Goal: Information Seeking & Learning: Get advice/opinions

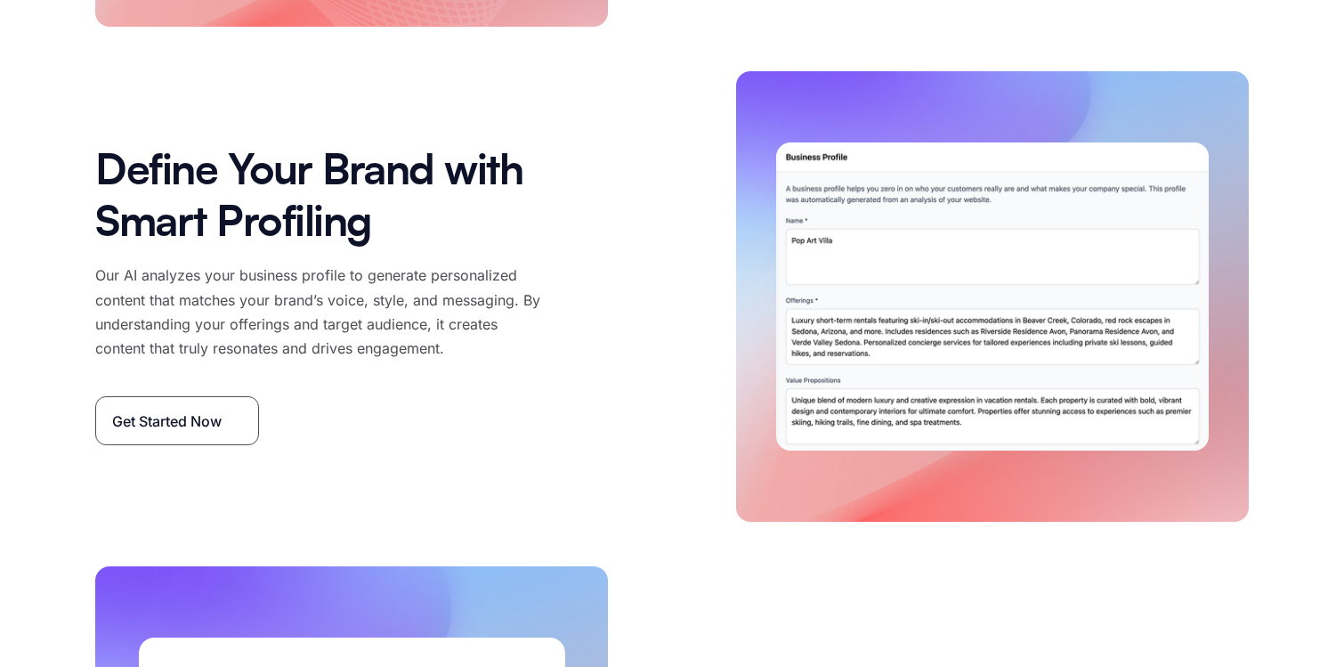
scroll to position [6820, 0]
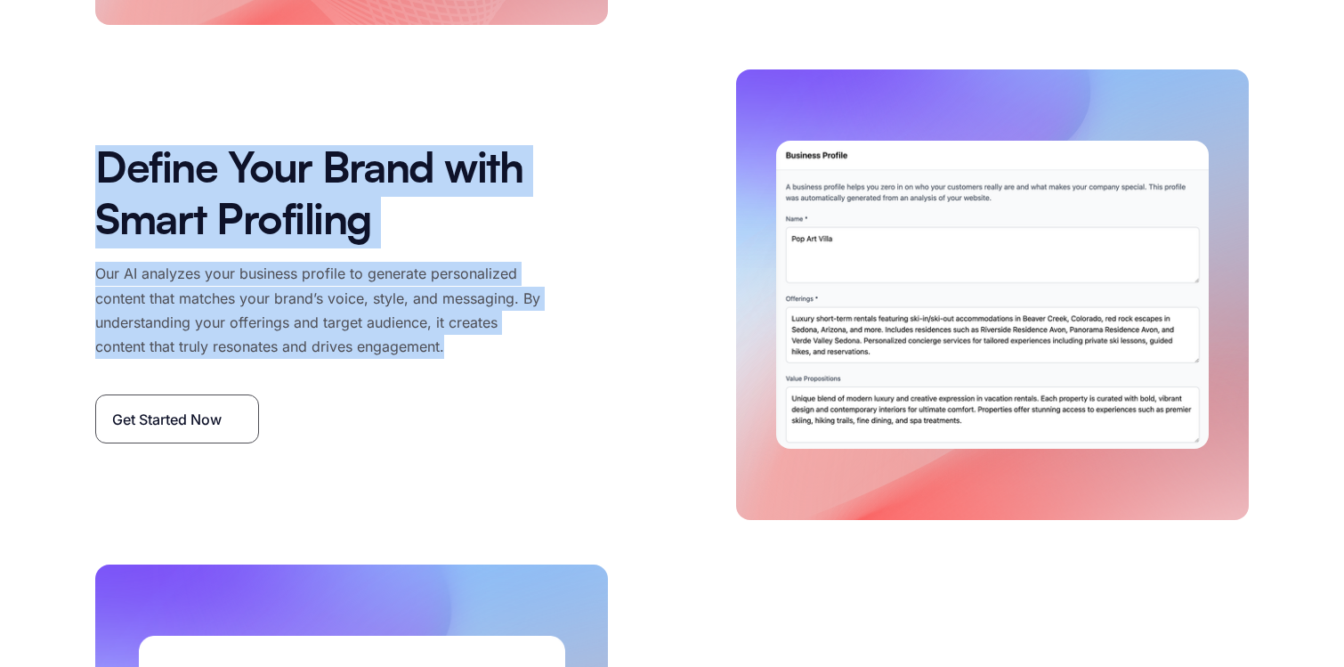
drag, startPoint x: 479, startPoint y: 350, endPoint x: 61, endPoint y: 197, distance: 445.4
copy div "Define Your Brand with Smart Profiling Our AI analyzes your business profile to…"
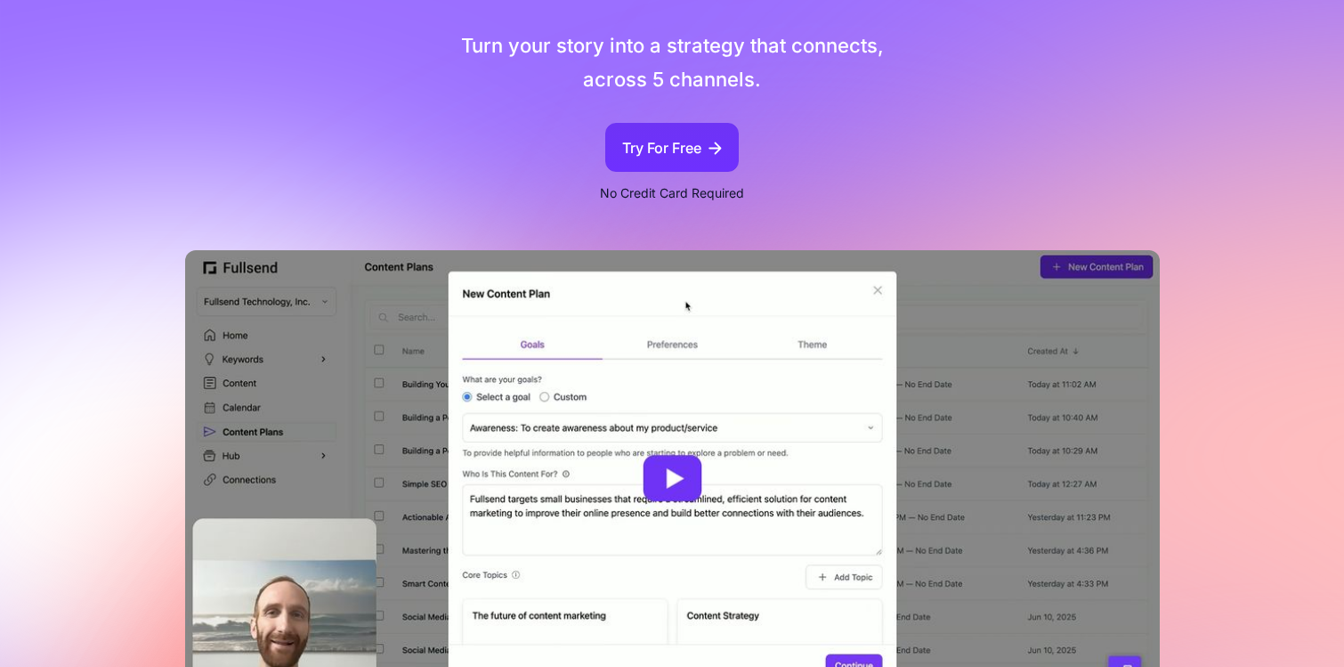
scroll to position [0, 0]
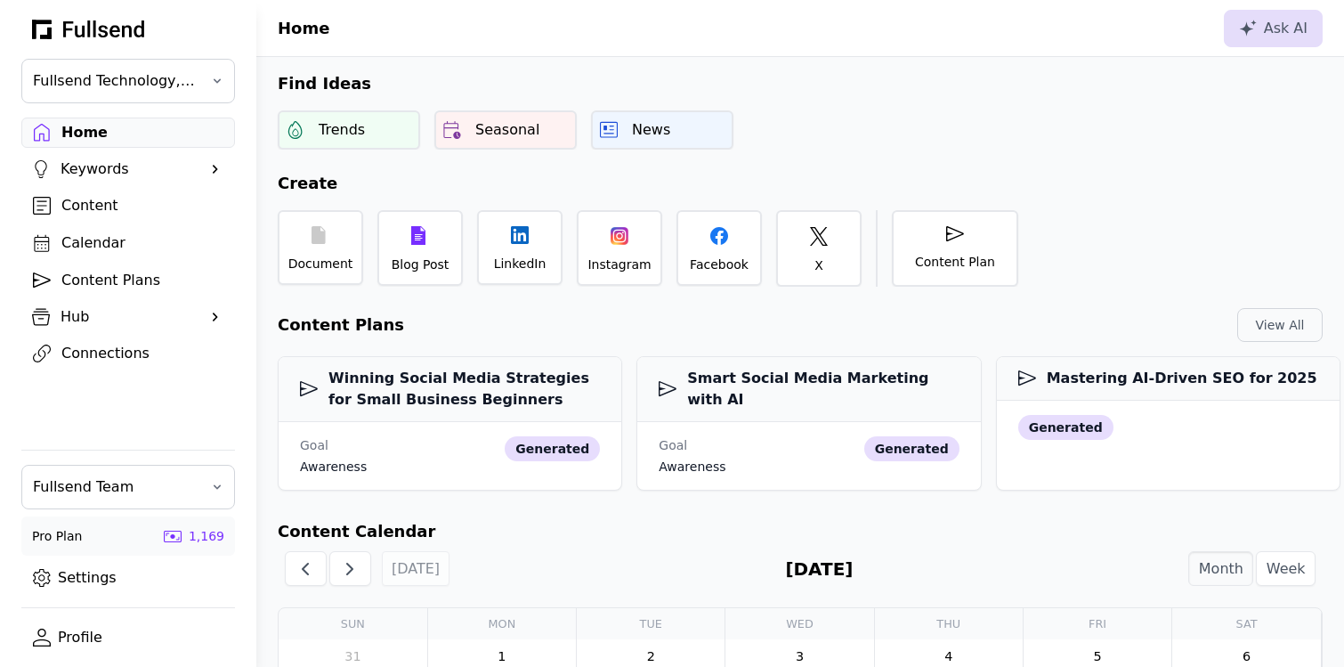
click at [84, 215] on div "Content" at bounding box center [142, 205] width 162 height 21
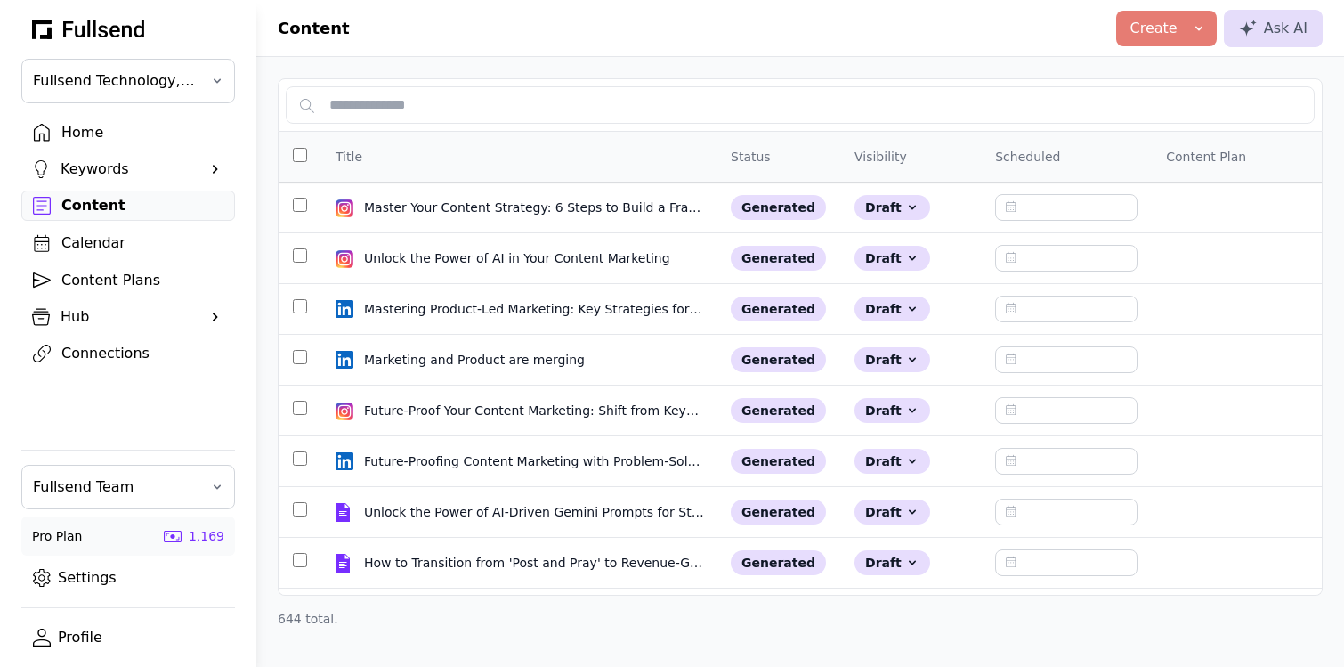
click at [74, 136] on div "Home" at bounding box center [142, 132] width 162 height 21
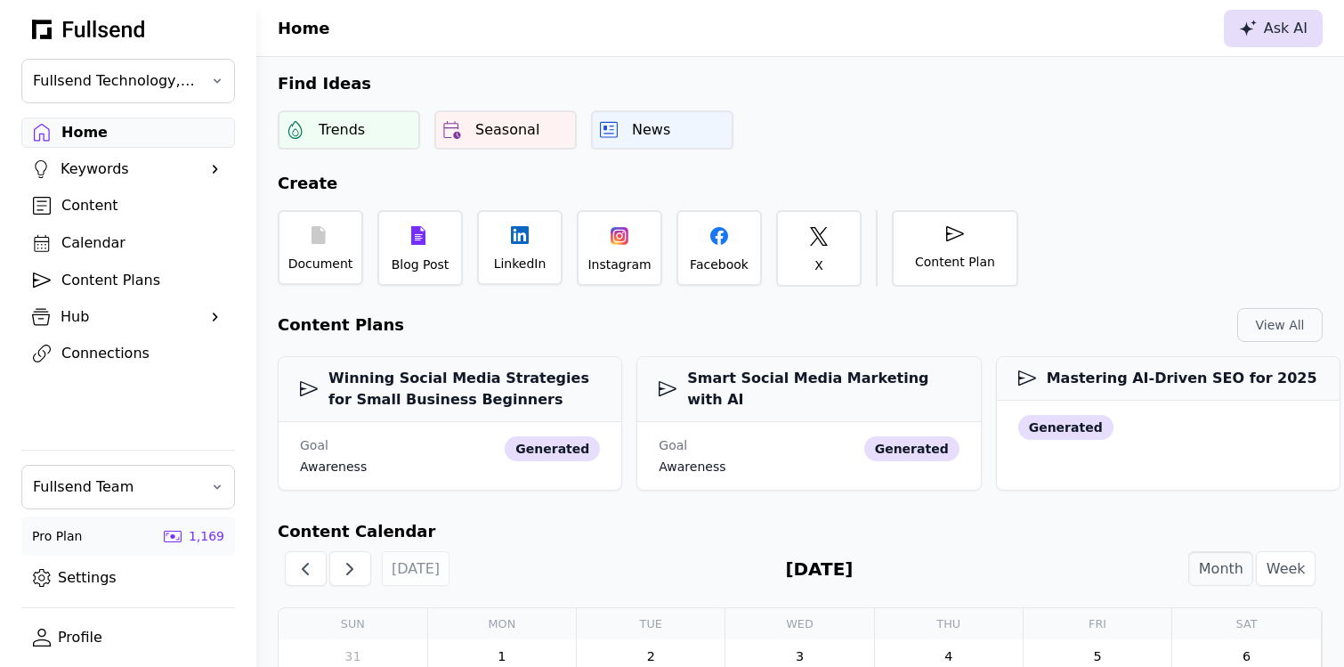
click at [1274, 18] on div "Ask AI" at bounding box center [1273, 28] width 69 height 21
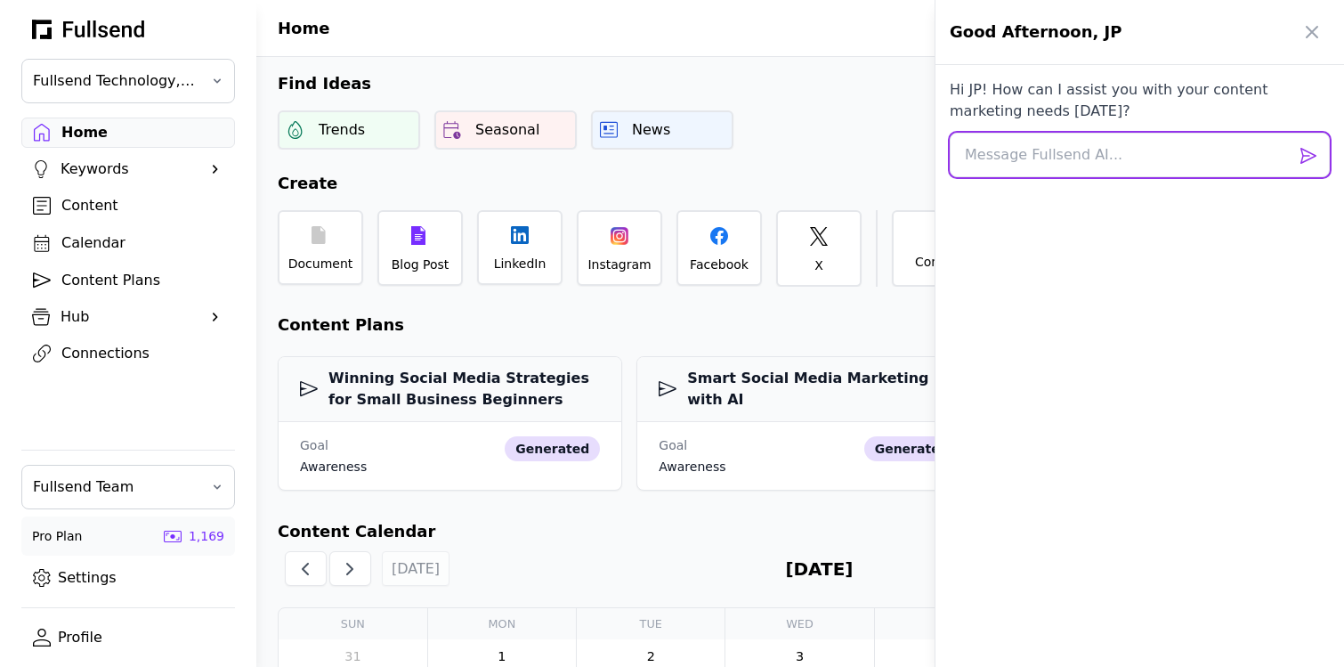
click at [990, 150] on textarea at bounding box center [1140, 155] width 380 height 44
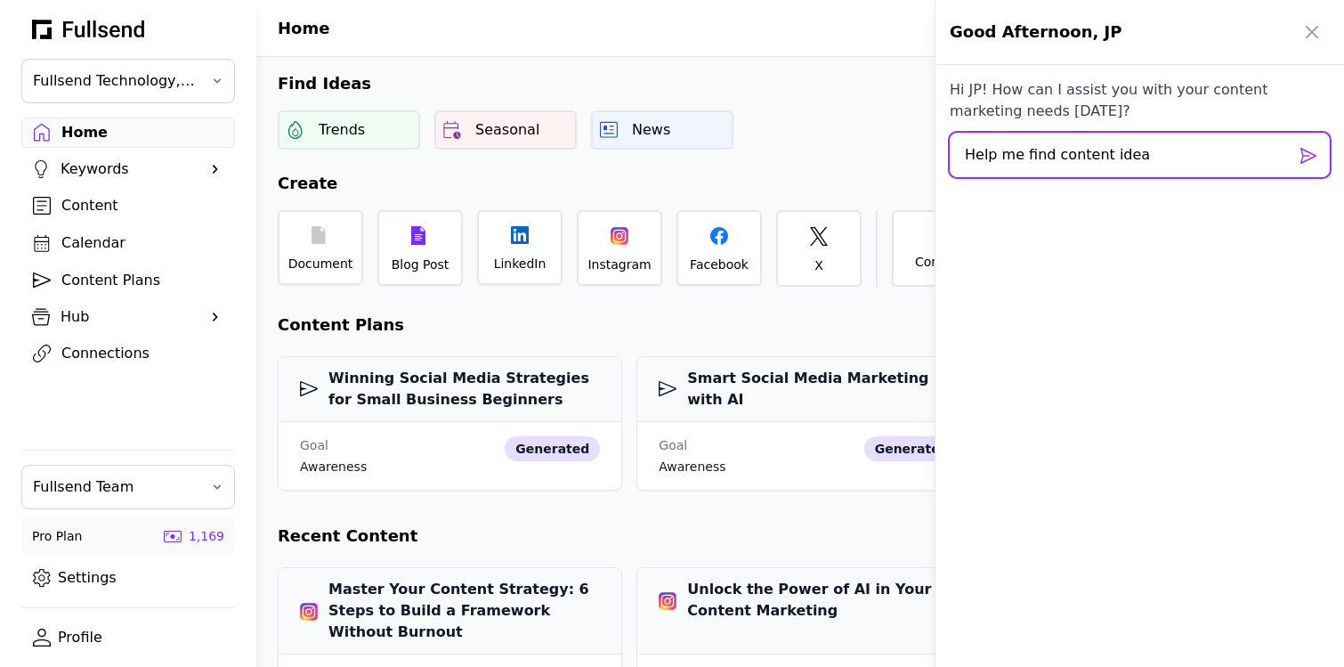
type textarea "Help me find content ideas"
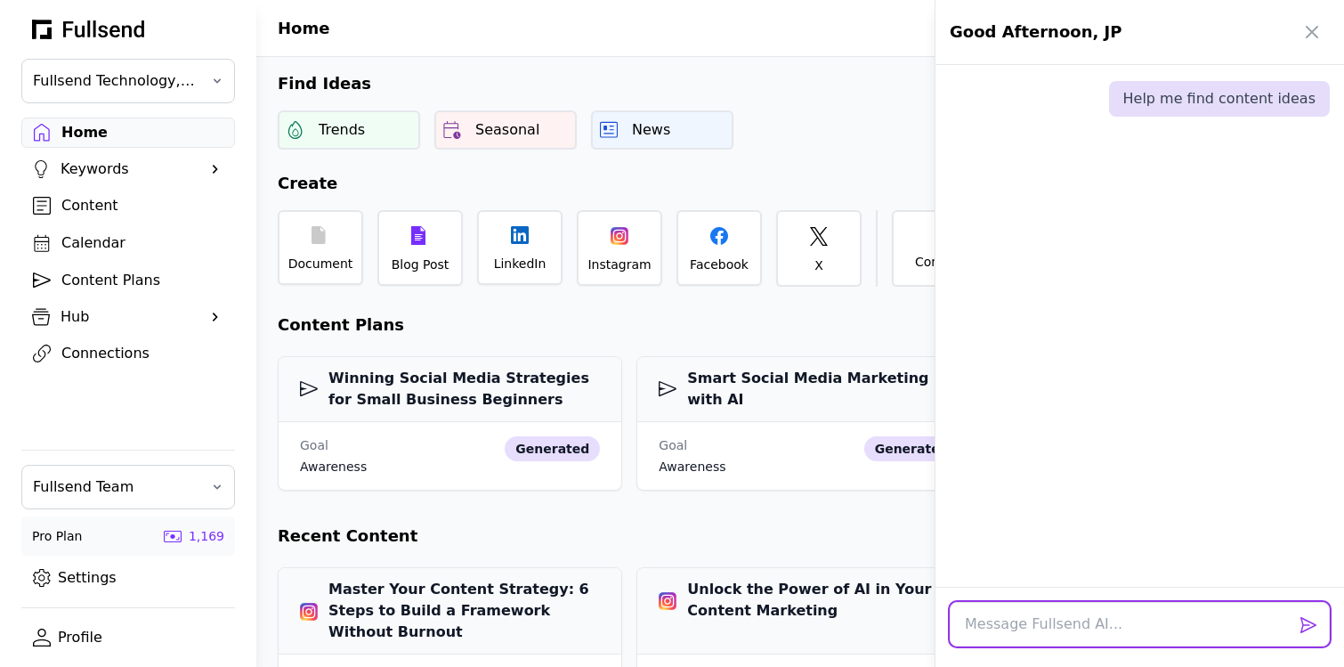
scroll to position [57, 0]
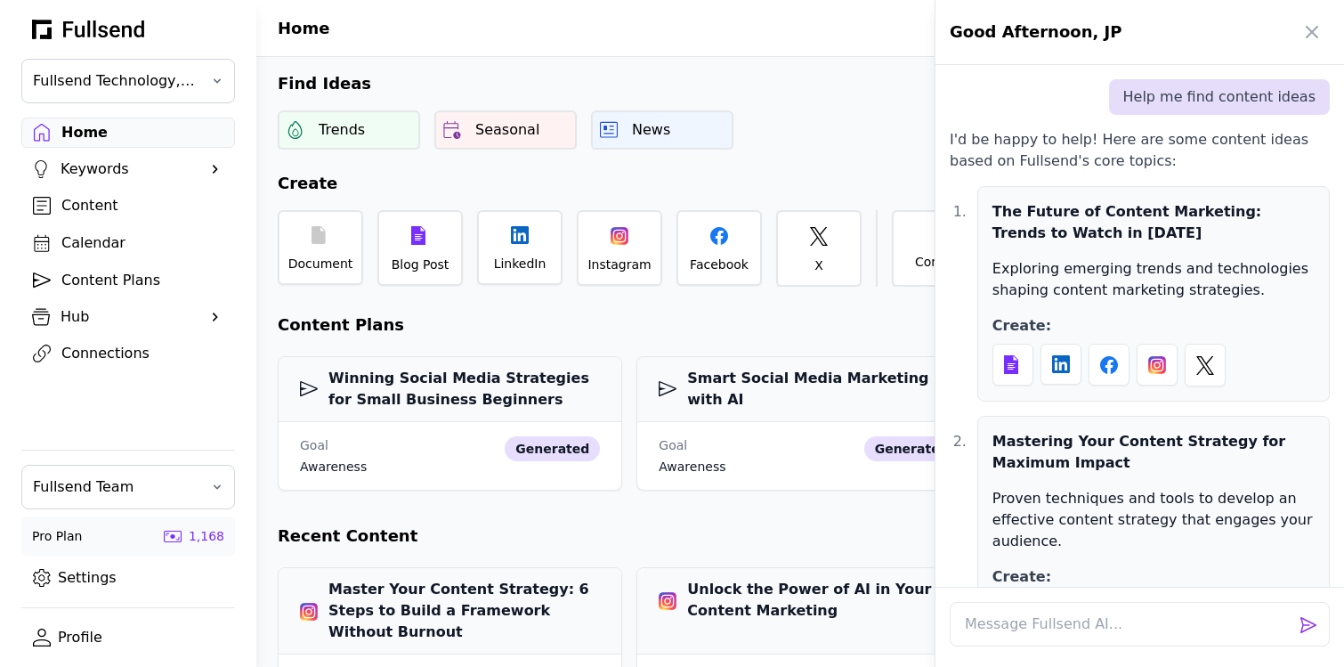
click at [1290, 656] on div at bounding box center [1139, 626] width 408 height 80
